Goal: Find specific page/section: Find specific page/section

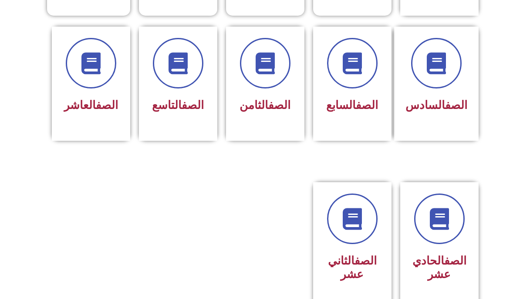
scroll to position [358, 0]
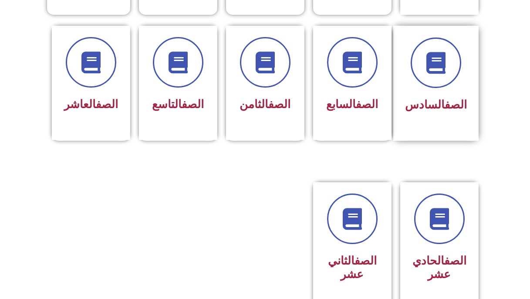
click at [447, 98] on link "الصف" at bounding box center [455, 104] width 22 height 13
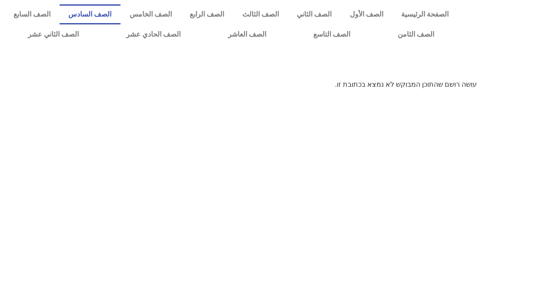
click at [115, 17] on link "الصف السادس" at bounding box center [90, 14] width 61 height 20
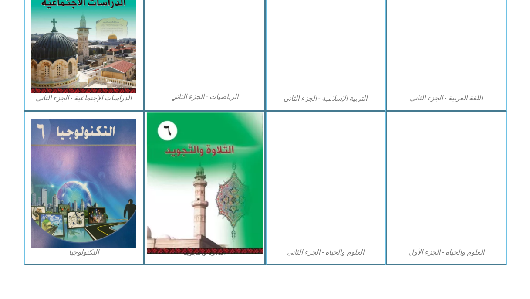
scroll to position [475, 0]
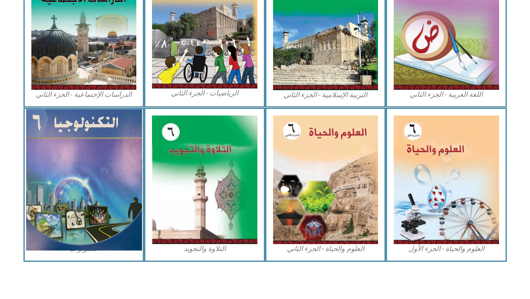
click at [113, 158] on img at bounding box center [84, 179] width 116 height 141
click at [106, 225] on img at bounding box center [84, 179] width 116 height 141
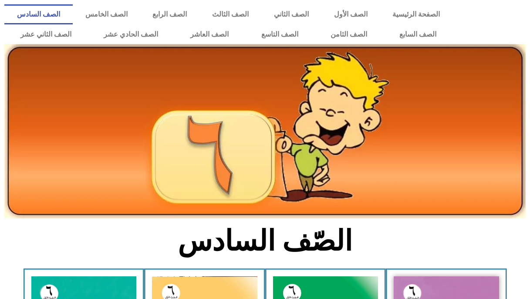
scroll to position [475, 0]
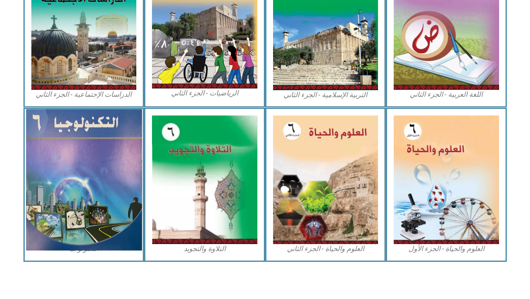
click at [80, 224] on img at bounding box center [84, 179] width 116 height 141
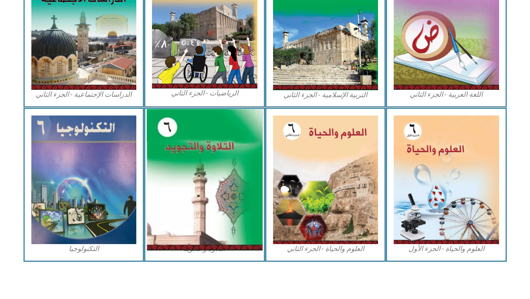
click at [219, 188] on img at bounding box center [205, 179] width 116 height 141
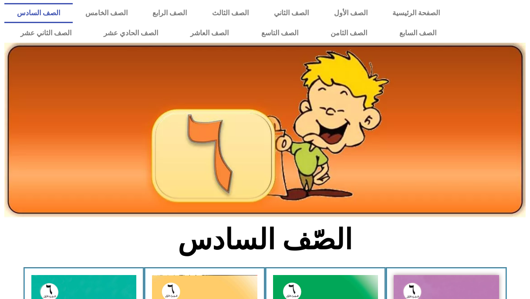
scroll to position [0, 0]
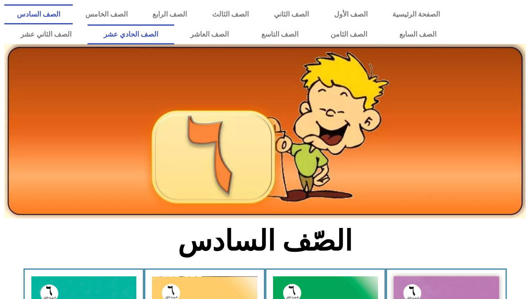
click at [154, 26] on link "الصف الحادي عشر" at bounding box center [131, 34] width 87 height 20
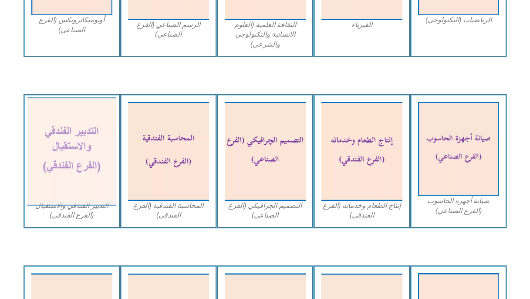
scroll to position [851, 0]
click at [112, 167] on img at bounding box center [71, 151] width 89 height 109
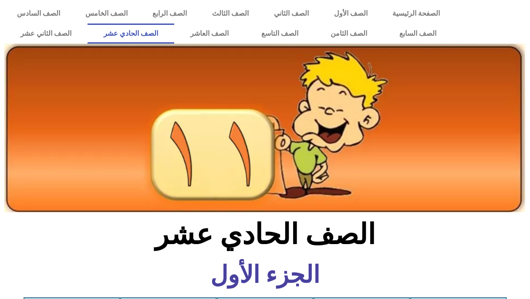
scroll to position [0, 0]
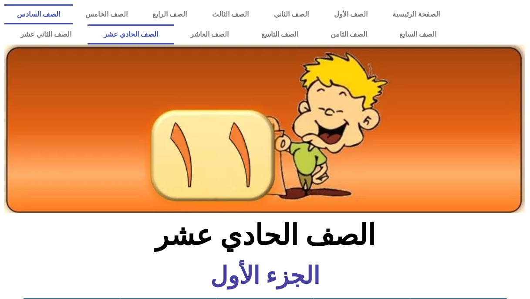
click at [73, 14] on link "الصف السادس" at bounding box center [38, 14] width 68 height 20
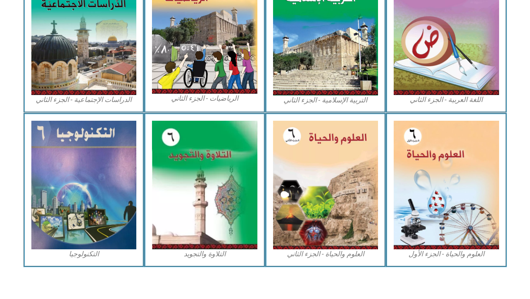
scroll to position [475, 0]
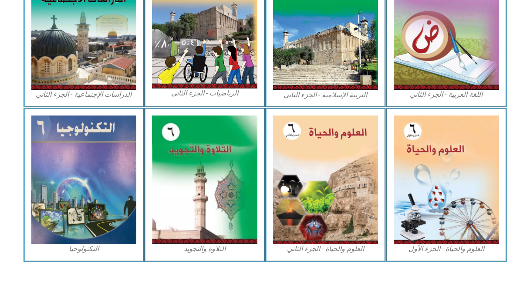
click at [98, 168] on img at bounding box center [83, 179] width 105 height 128
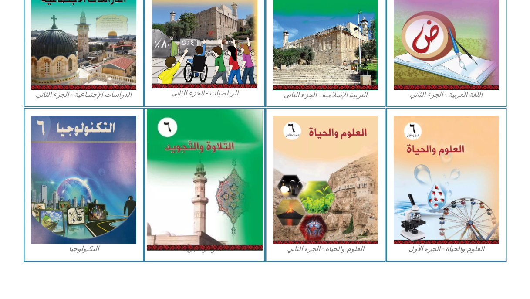
click at [173, 164] on img at bounding box center [205, 179] width 116 height 141
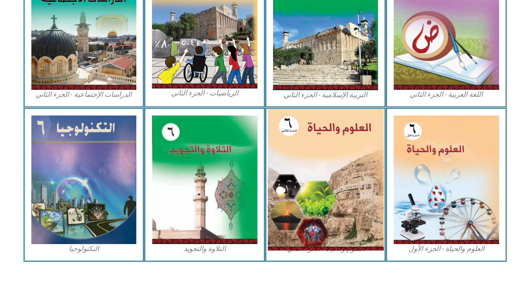
click at [323, 148] on img at bounding box center [325, 179] width 116 height 141
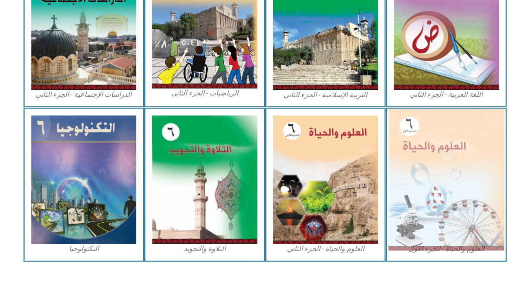
click at [427, 150] on img at bounding box center [446, 179] width 116 height 141
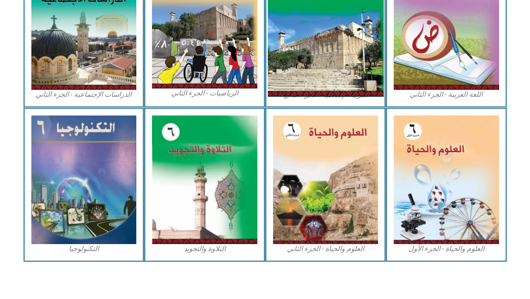
click at [330, 67] on img at bounding box center [325, 24] width 116 height 145
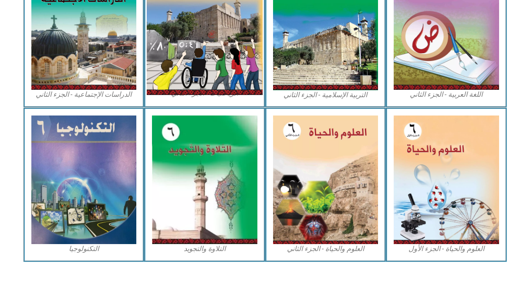
click at [169, 57] on img at bounding box center [205, 23] width 116 height 143
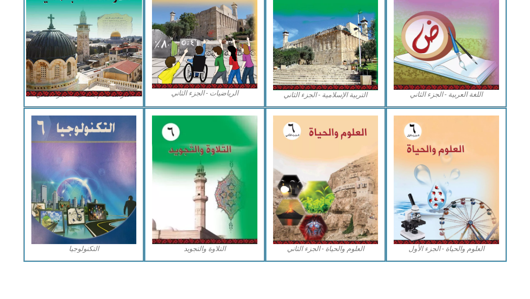
click at [121, 64] on img at bounding box center [84, 24] width 116 height 145
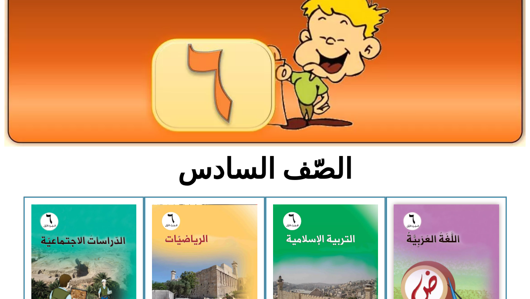
scroll to position [71, 0]
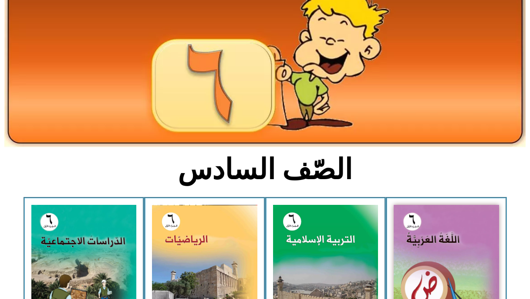
click at [258, 245] on div "الرياضيات - الجزء الأول​" at bounding box center [204, 275] width 121 height 157
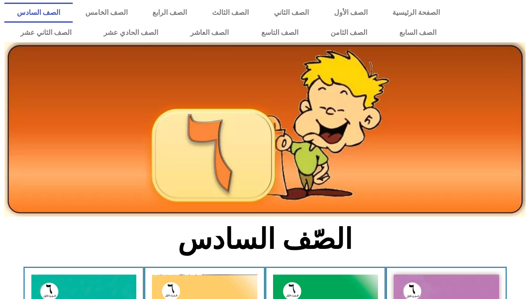
scroll to position [0, 0]
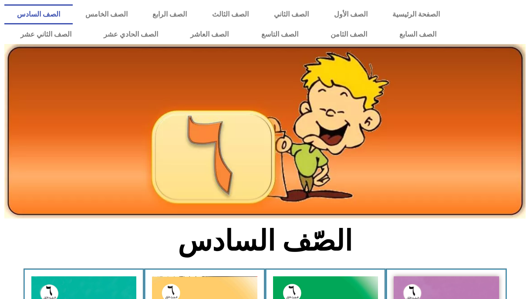
click at [73, 13] on link "الصف السادس" at bounding box center [38, 14] width 68 height 20
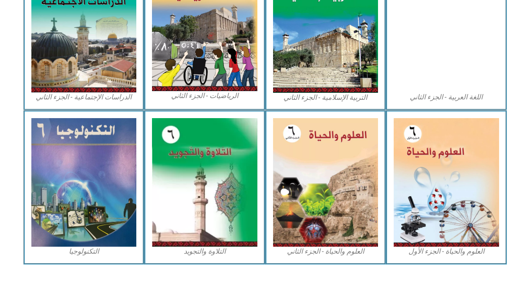
scroll to position [475, 0]
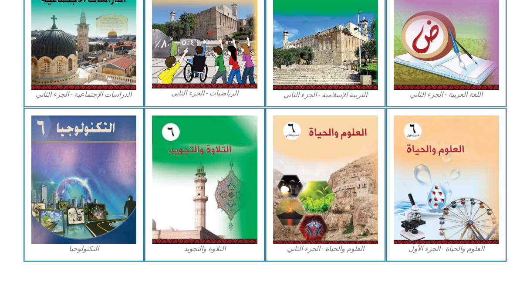
click at [119, 141] on img at bounding box center [83, 179] width 105 height 128
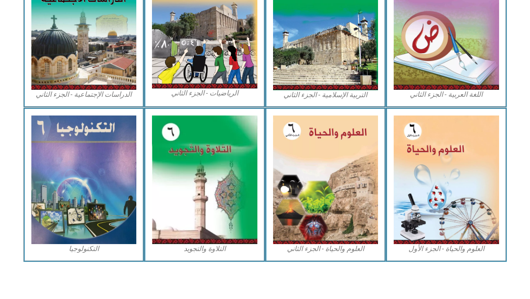
click at [119, 141] on img at bounding box center [83, 179] width 105 height 128
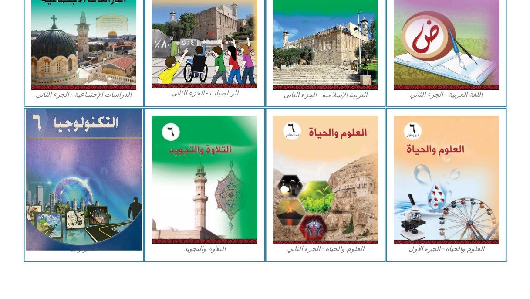
click at [108, 187] on img at bounding box center [84, 179] width 116 height 141
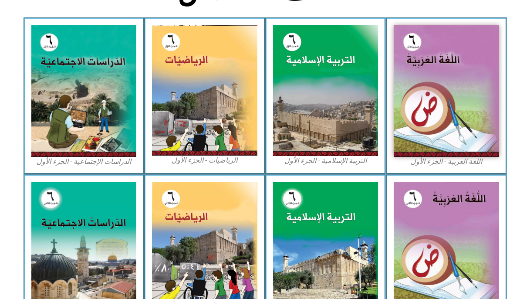
scroll to position [250, 0]
